Goal: Information Seeking & Learning: Find specific page/section

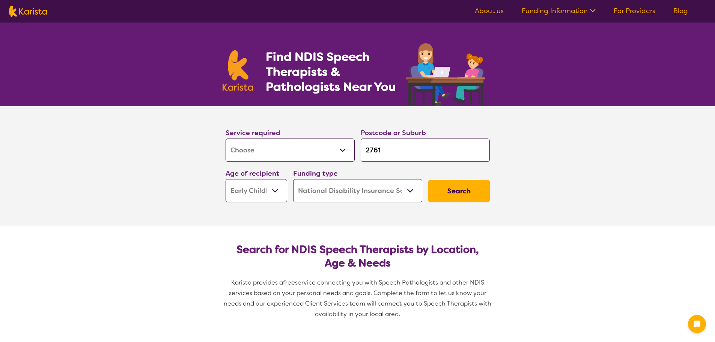
select select "[MEDICAL_DATA]"
select select "EC"
select select "NDIS"
select select "[MEDICAL_DATA]"
select select "EC"
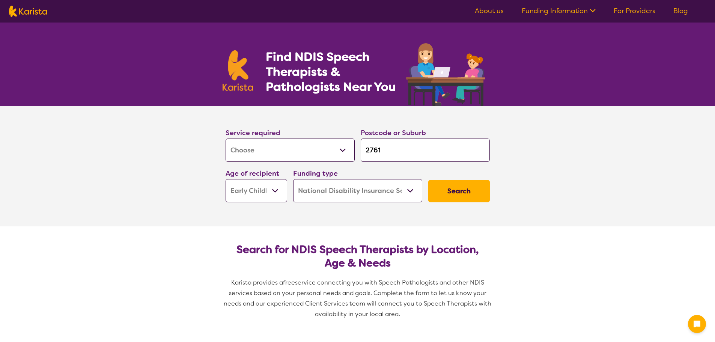
select select "NDIS"
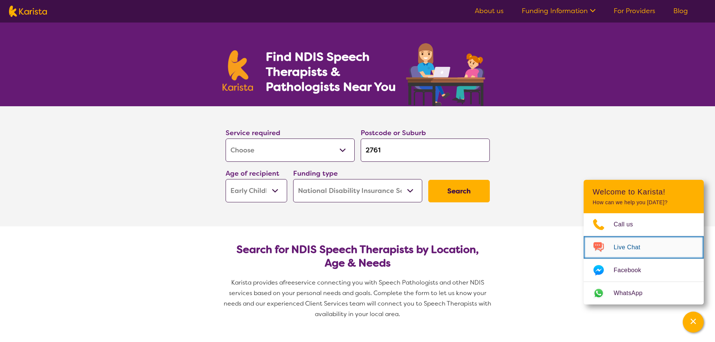
click at [638, 248] on span "Live Chat" at bounding box center [631, 247] width 36 height 11
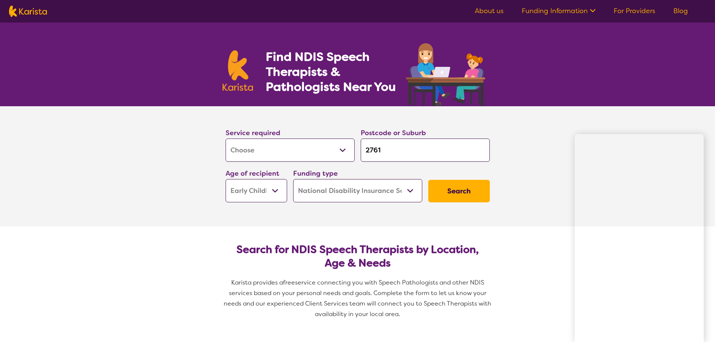
click at [341, 147] on select "Allied Health Assistant Assessment ([MEDICAL_DATA] or [MEDICAL_DATA]) Behaviour…" at bounding box center [289, 149] width 129 height 23
select select "NDIS Support Coordination"
click at [225, 138] on select "Allied Health Assistant Assessment ([MEDICAL_DATA] or [MEDICAL_DATA]) Behaviour…" at bounding box center [289, 149] width 129 height 23
select select "NDIS Support Coordination"
drag, startPoint x: 394, startPoint y: 155, endPoint x: 350, endPoint y: 154, distance: 43.9
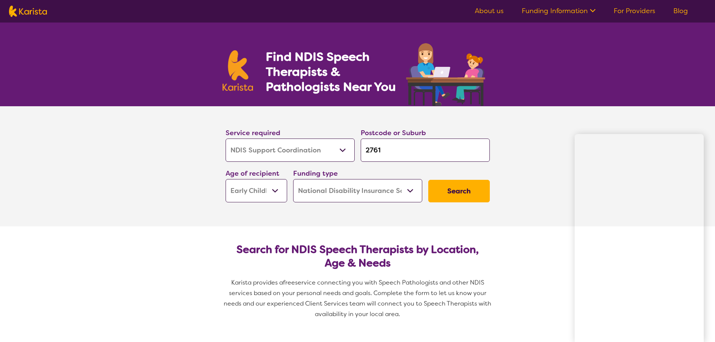
click at [350, 154] on div "Service required Allied Health Assistant Assessment ([MEDICAL_DATA] or [MEDICAL…" at bounding box center [357, 164] width 270 height 81
type input "2"
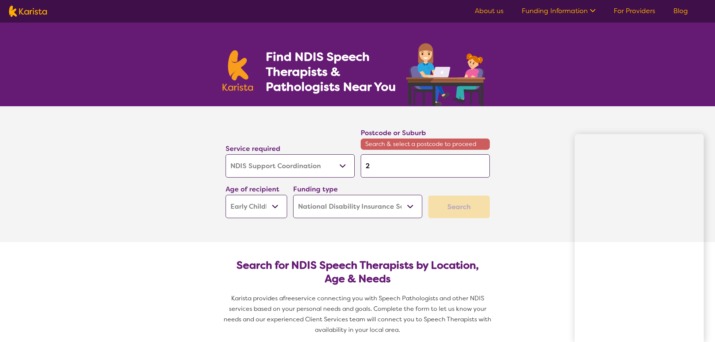
type input "25"
type input "256"
type input "2560"
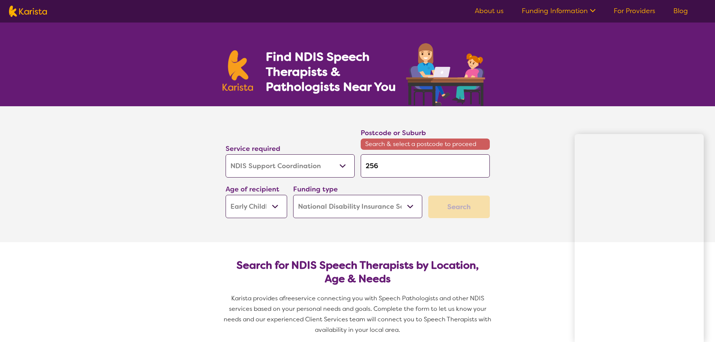
type input "2560"
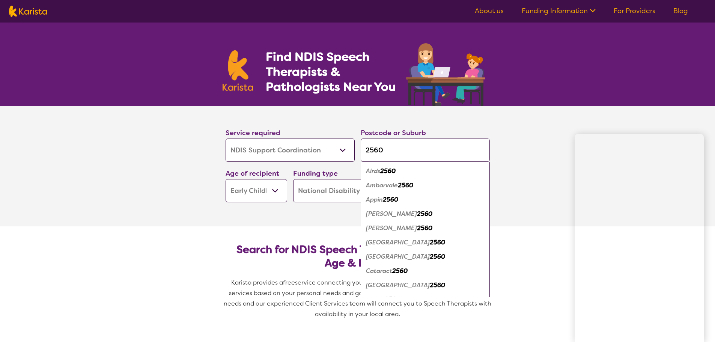
type input "2560"
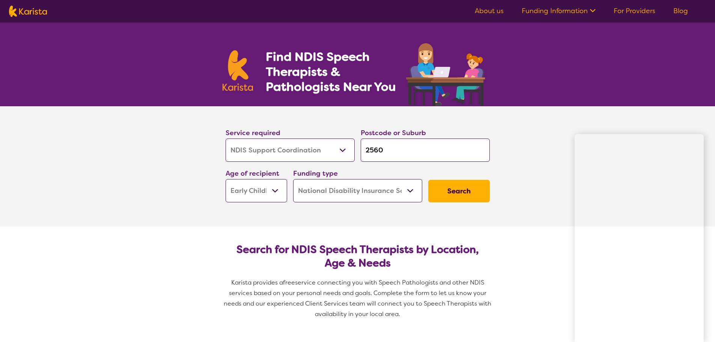
click at [302, 207] on section "Service required Allied Health Assistant Assessment ([MEDICAL_DATA] or [MEDICAL…" at bounding box center [357, 166] width 300 height 120
click at [446, 192] on button "Search" at bounding box center [459, 191] width 62 height 23
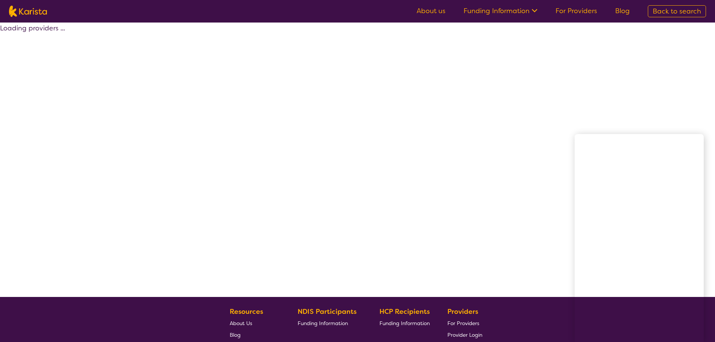
select select "NDIS Support Coordination"
select select "EC"
select select "NDIS"
